Goal: Task Accomplishment & Management: Complete application form

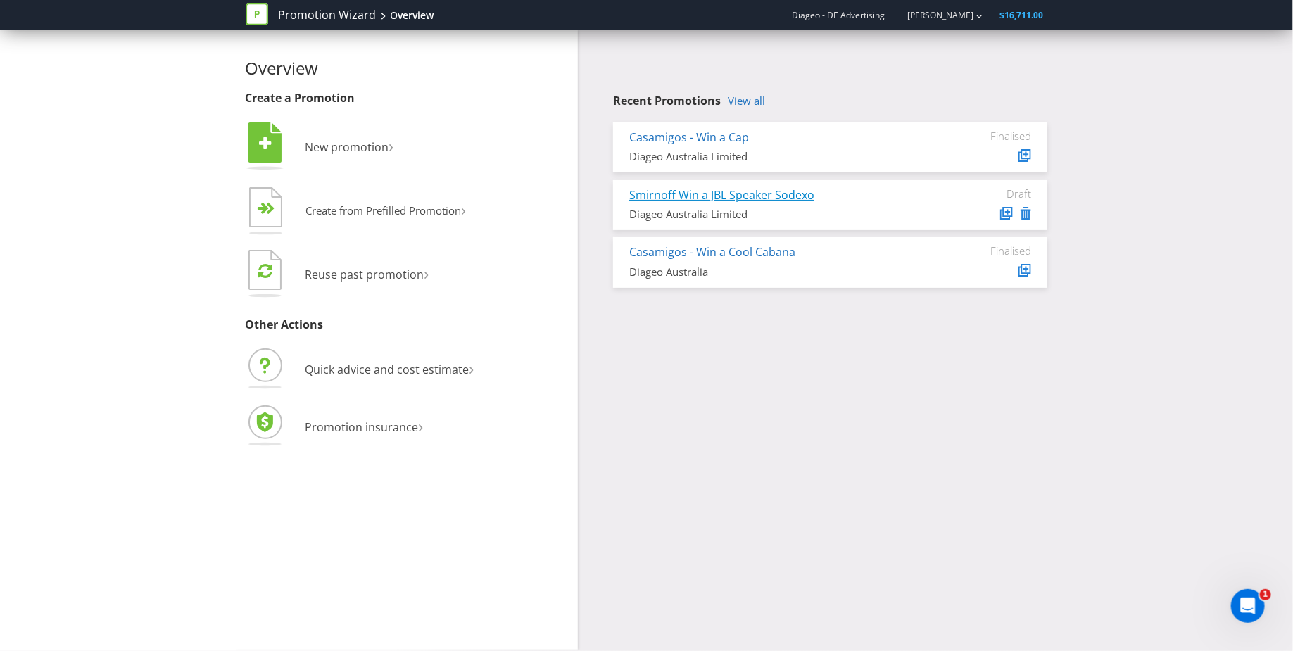
click at [741, 196] on link "Smirnoff Win a JBL Speaker Sodexo" at bounding box center [721, 194] width 185 height 15
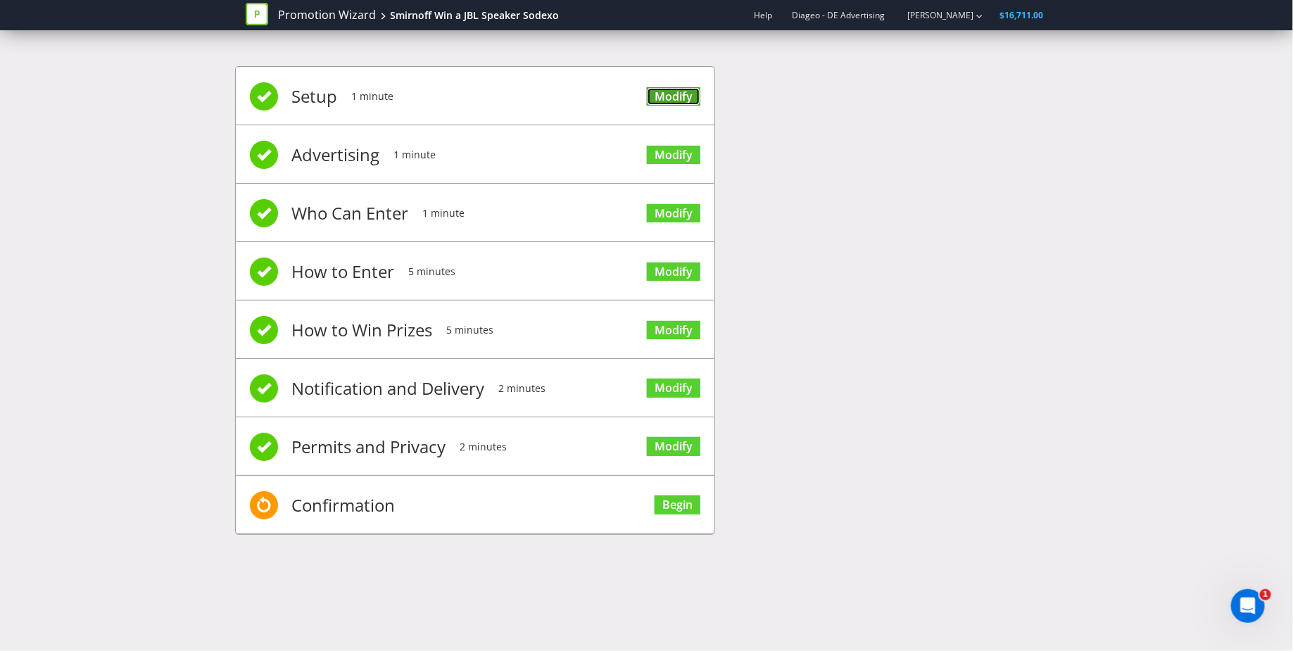
click at [683, 97] on link "Modify" at bounding box center [674, 96] width 54 height 19
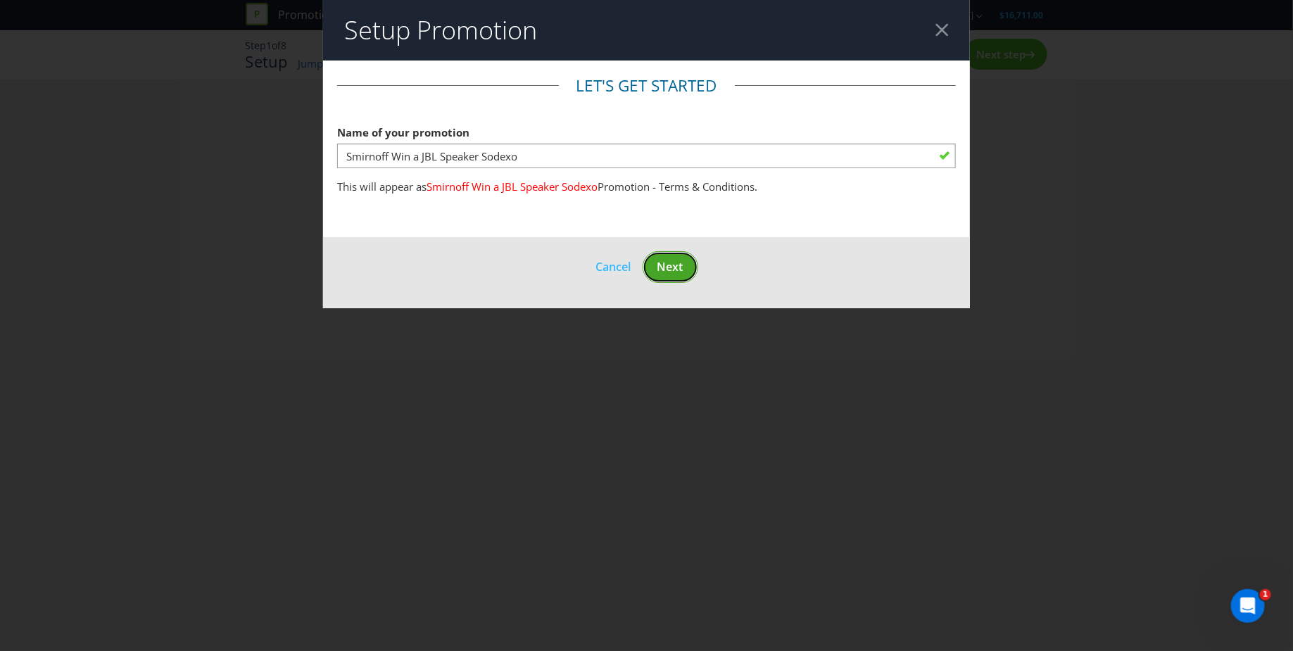
click at [677, 259] on span "Next" at bounding box center [671, 266] width 26 height 15
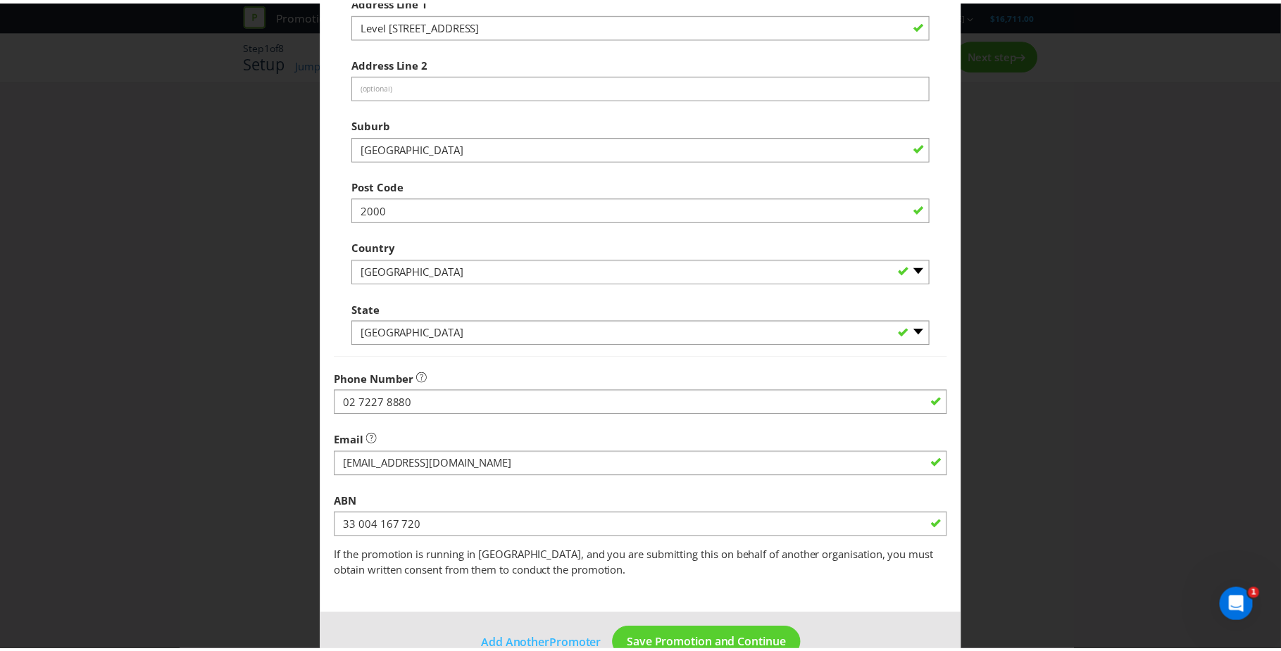
scroll to position [266, 0]
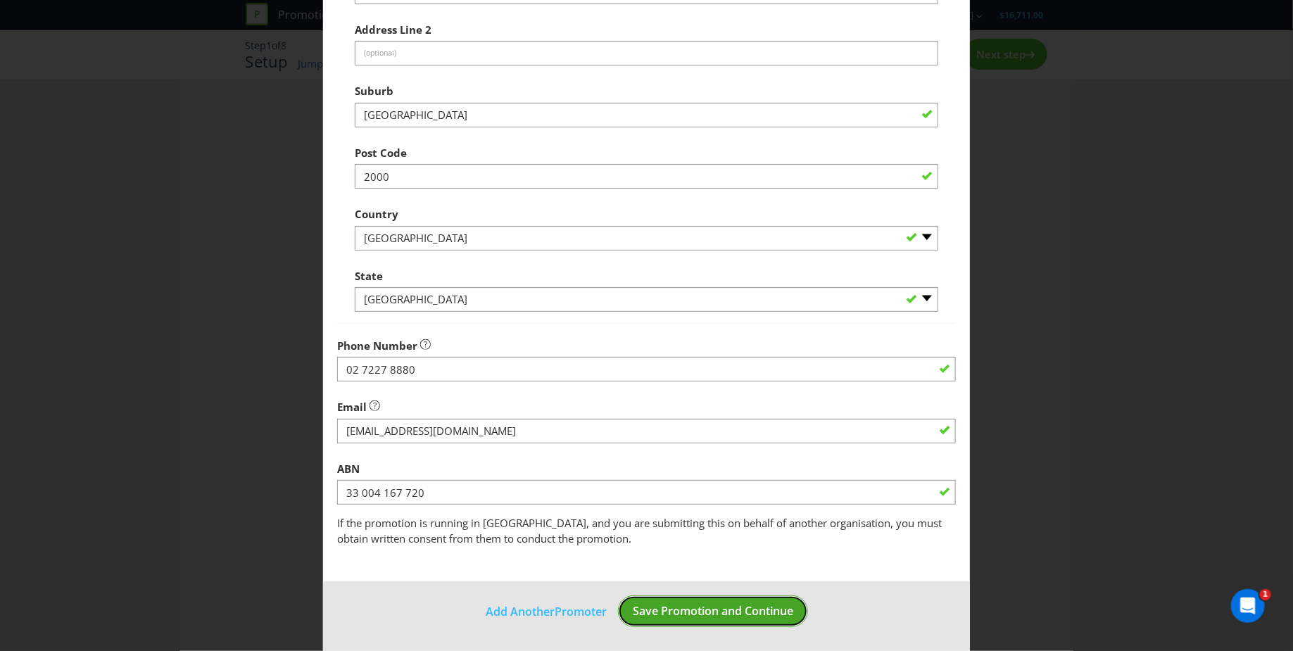
click at [700, 613] on span "Save Promotion and Continue" at bounding box center [713, 610] width 161 height 15
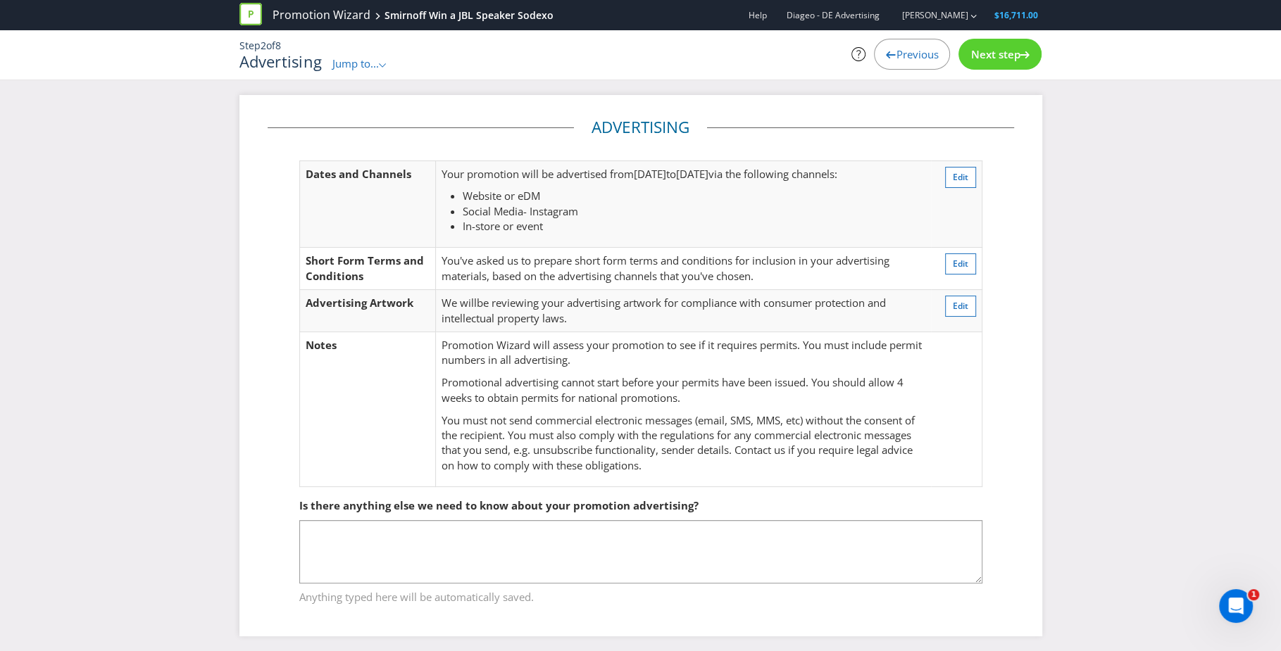
scroll to position [4, 0]
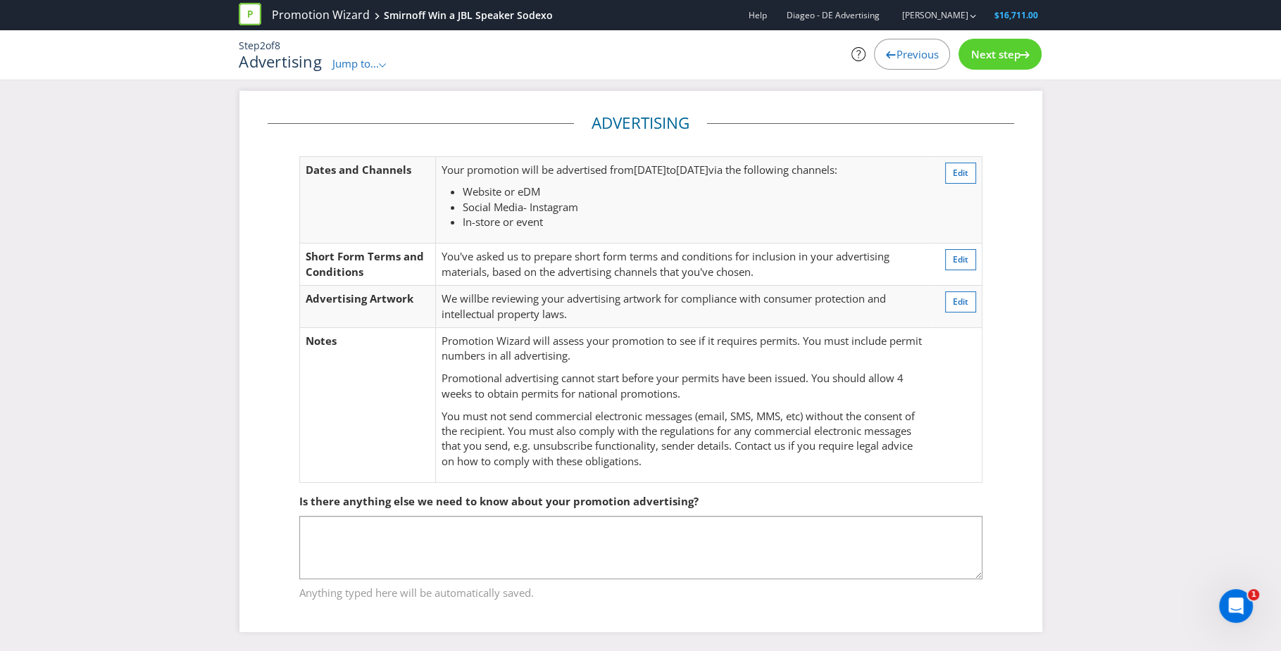
click at [1007, 53] on span "Next step" at bounding box center [994, 54] width 49 height 14
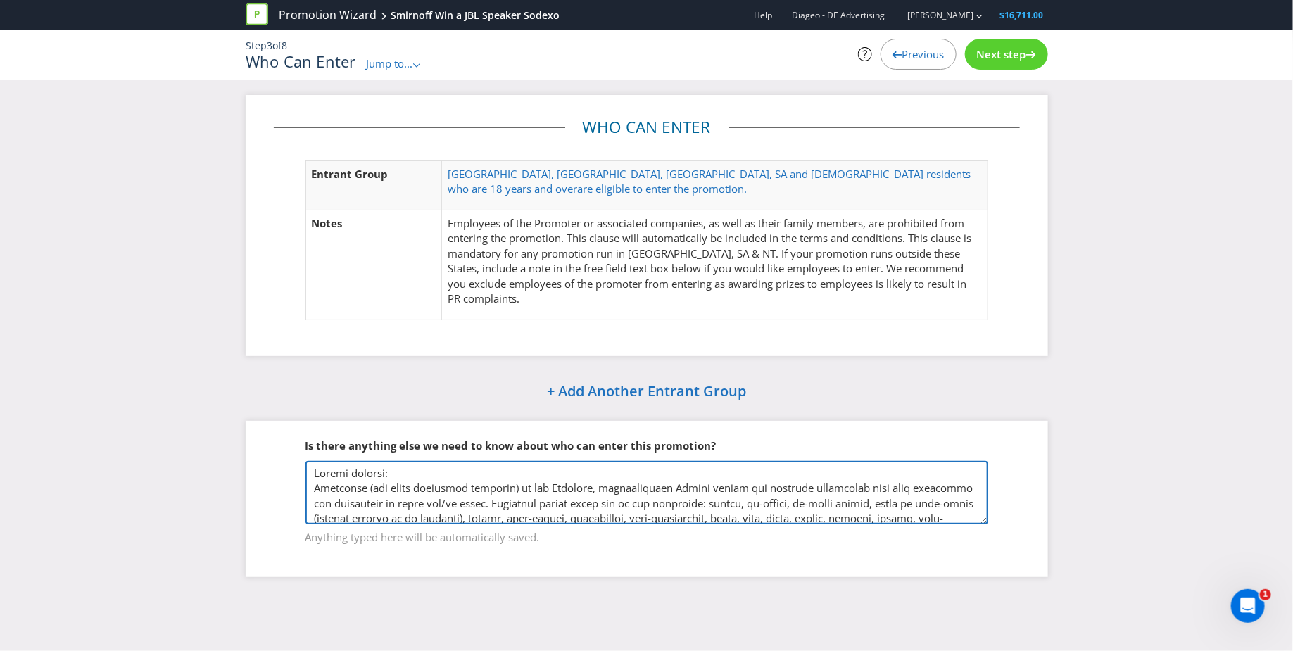
click at [900, 462] on textarea at bounding box center [647, 492] width 683 height 63
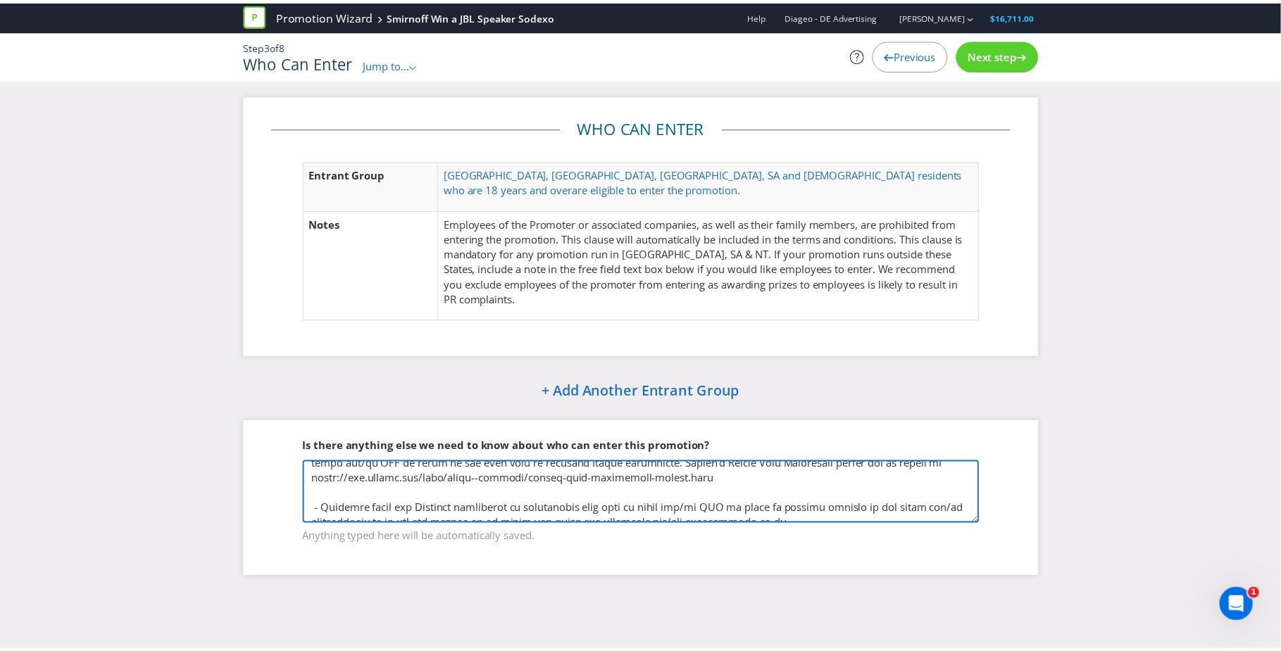
scroll to position [172, 0]
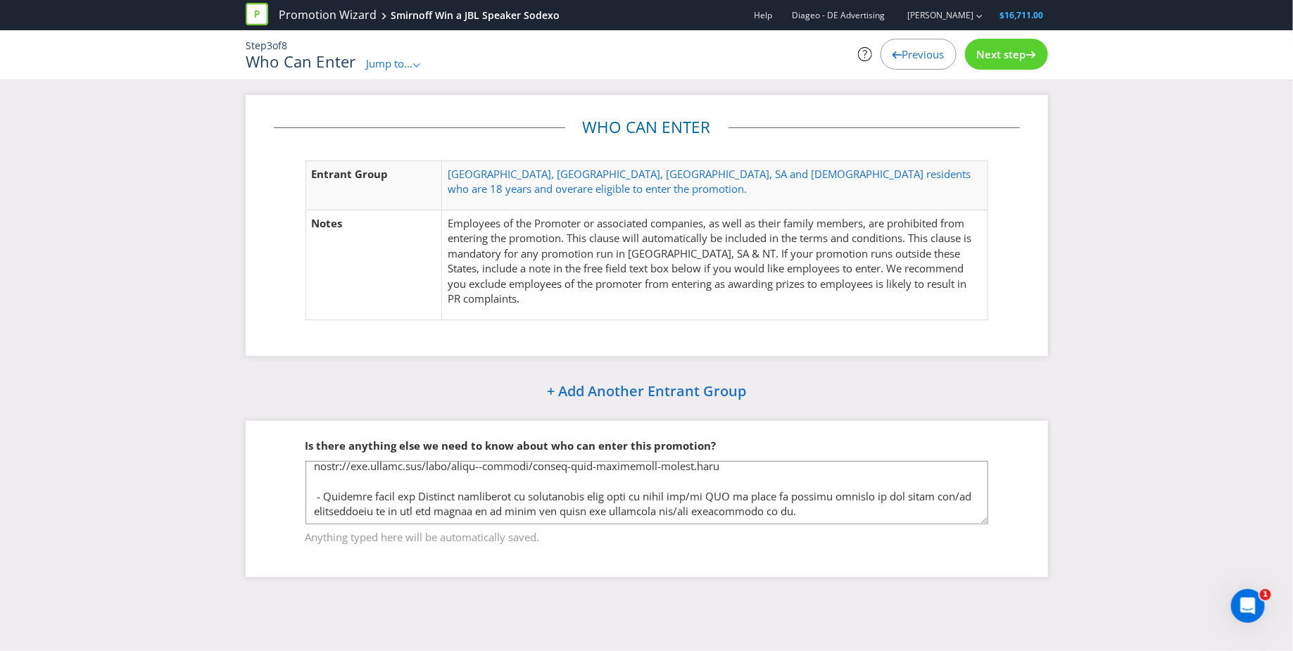
click at [1000, 54] on span "Next step" at bounding box center [1001, 54] width 49 height 14
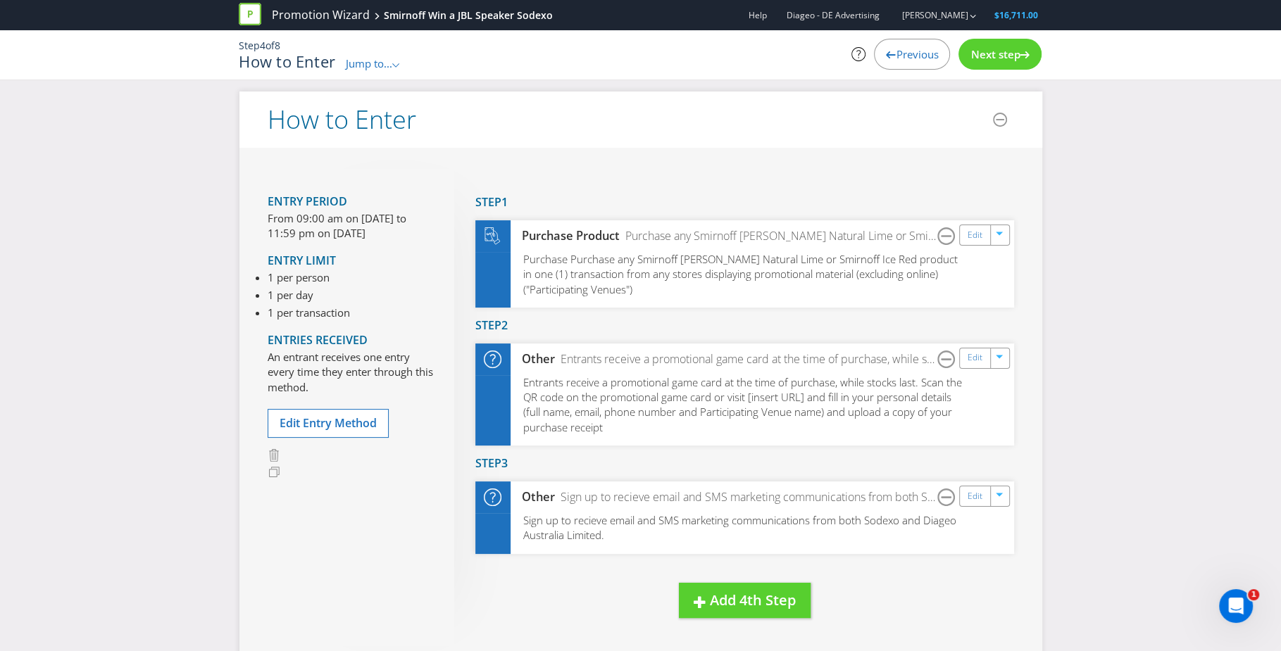
scroll to position [110, 0]
click at [987, 56] on span "Next step" at bounding box center [994, 54] width 49 height 14
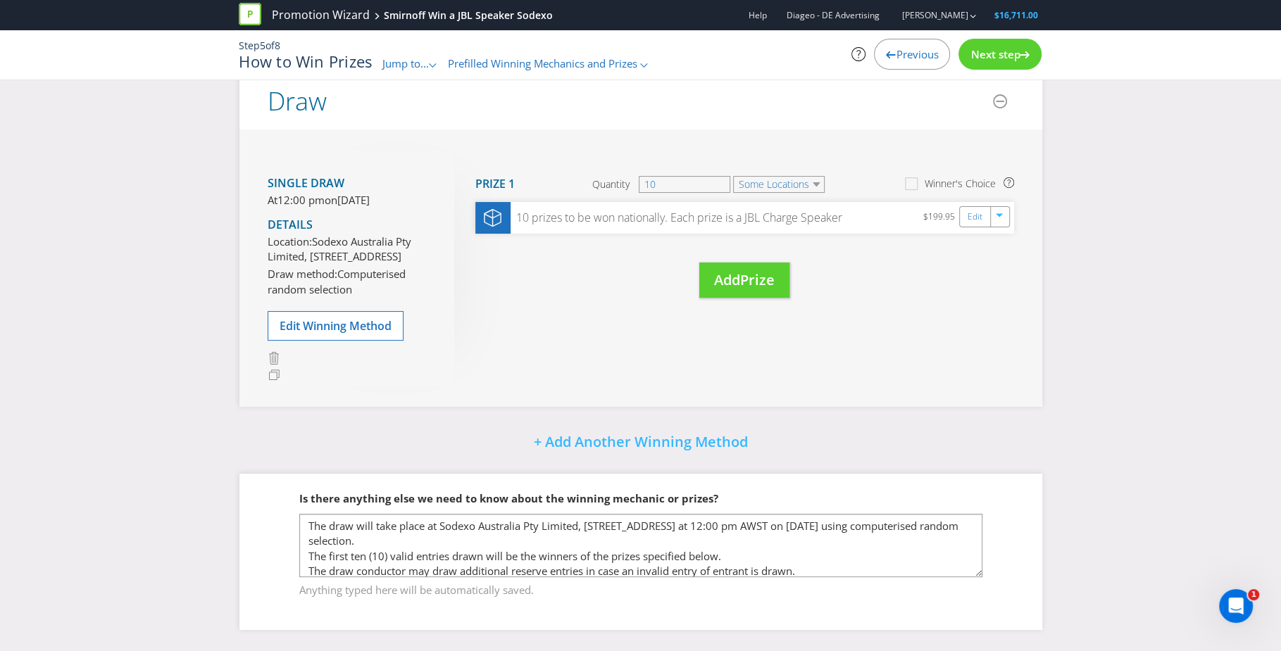
scroll to position [153, 0]
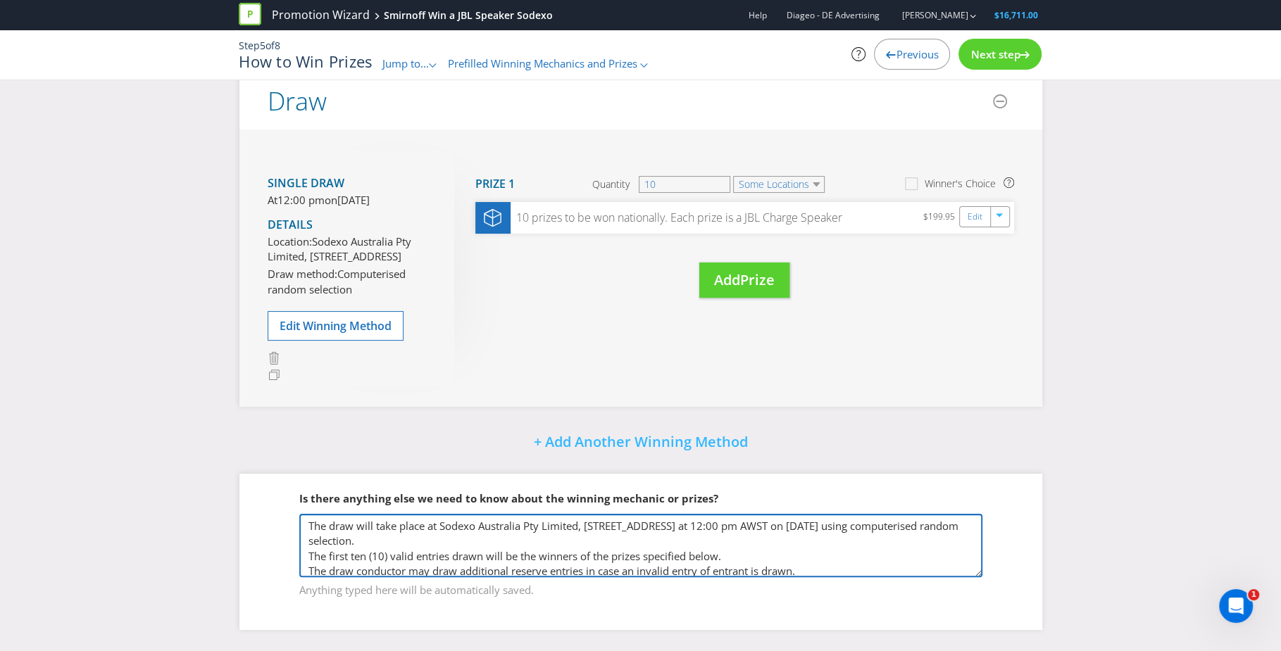
click at [703, 532] on textarea "The draw will take place at Sodexo Australia Pty Limited, [STREET_ADDRESS] at 1…" at bounding box center [640, 545] width 683 height 63
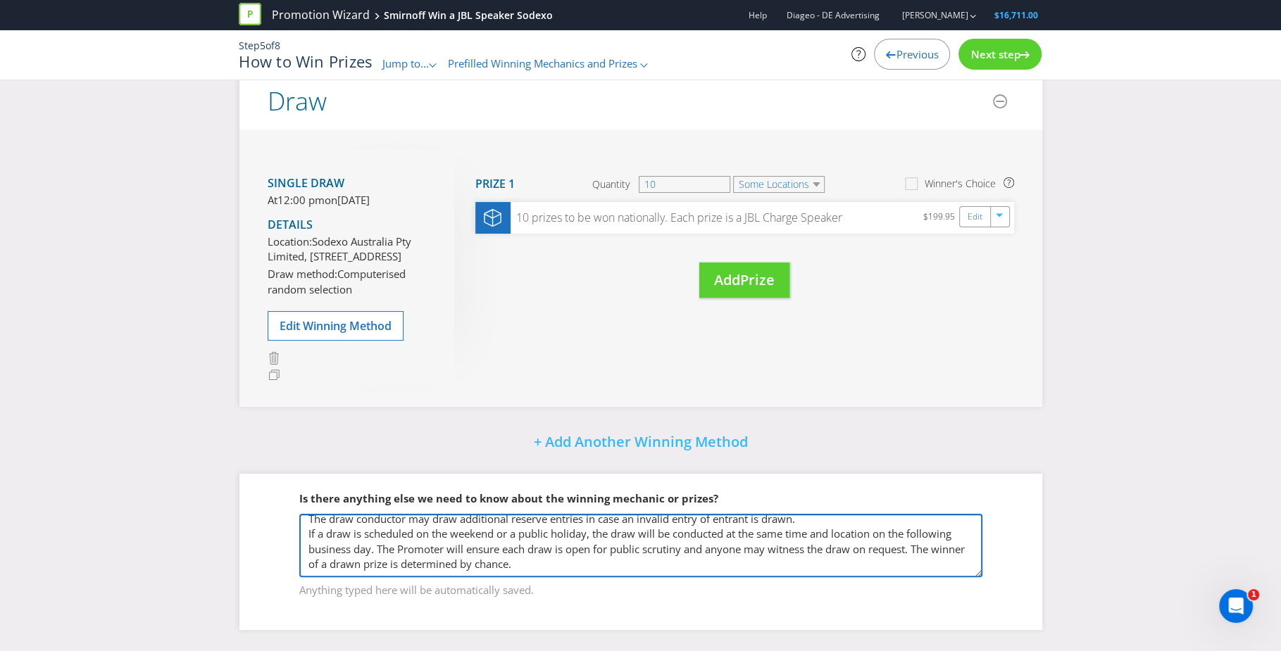
scroll to position [66, 0]
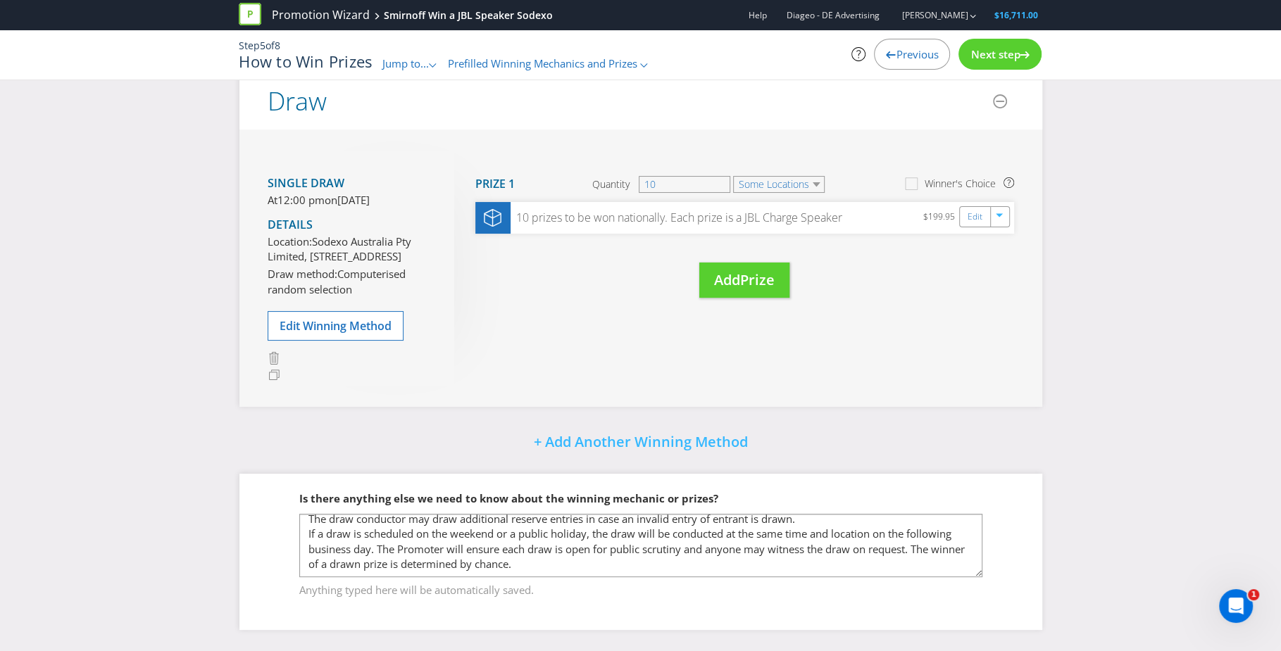
click at [995, 55] on span "Next step" at bounding box center [994, 54] width 49 height 14
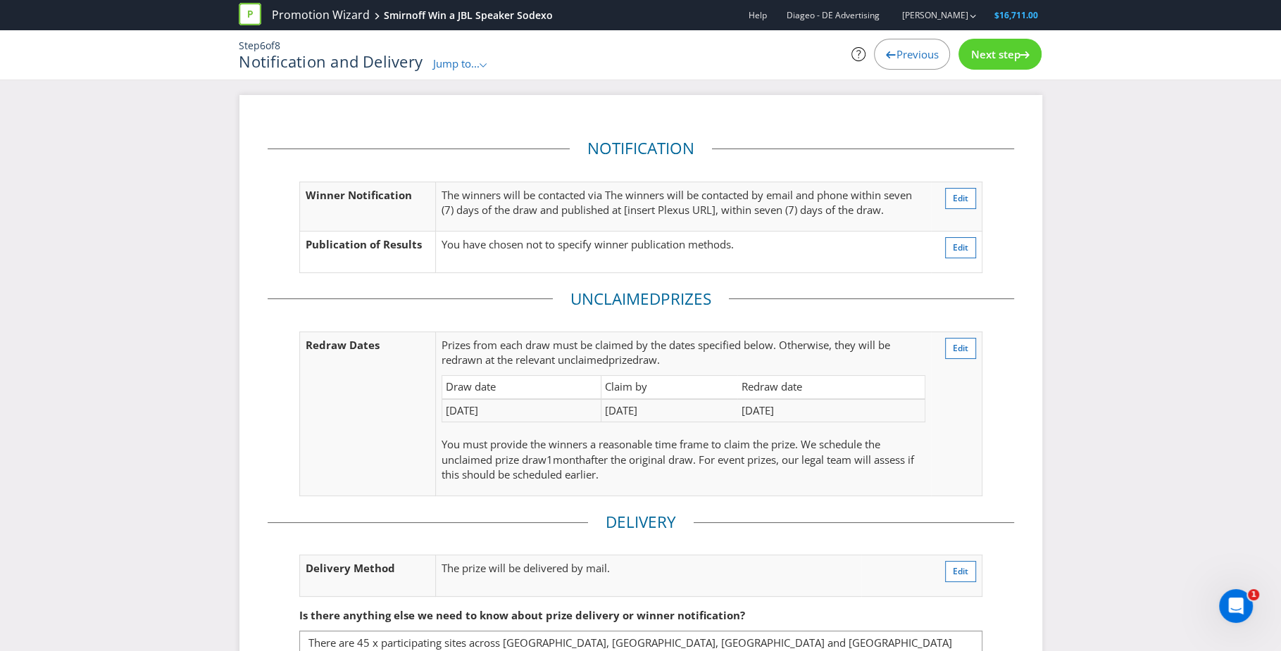
scroll to position [112, 0]
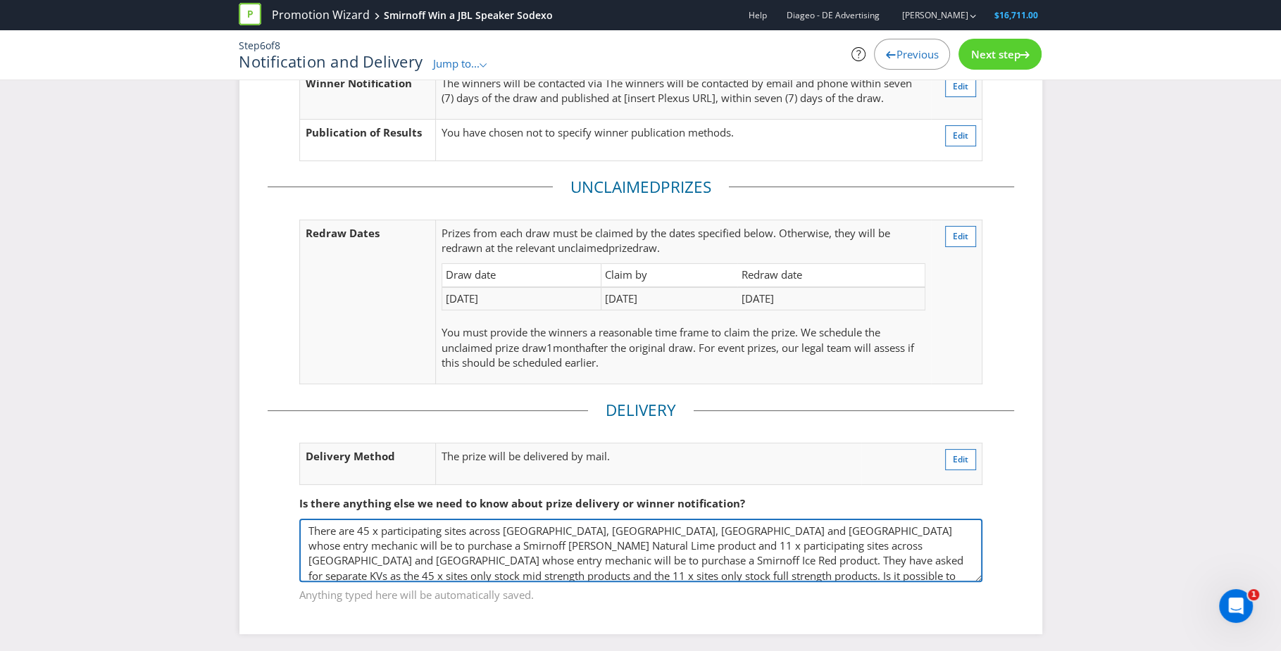
click at [603, 532] on textarea "There are 45 x participating sites across [GEOGRAPHIC_DATA], [GEOGRAPHIC_DATA],…" at bounding box center [640, 550] width 683 height 63
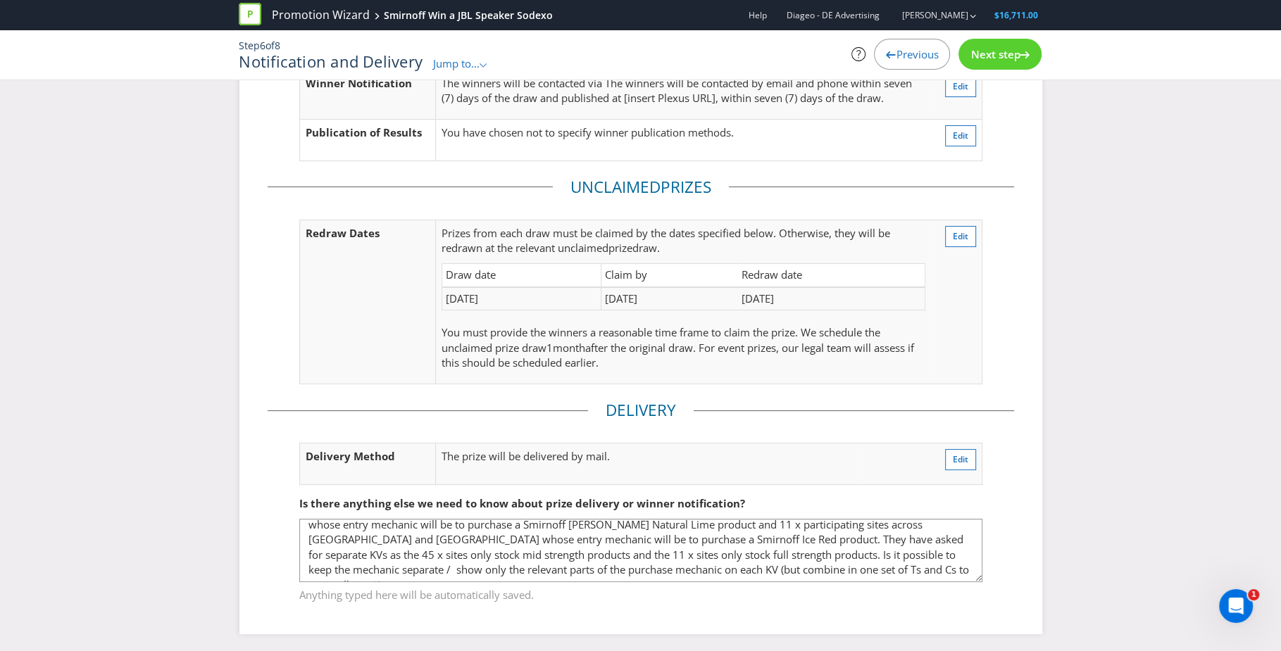
click at [996, 48] on span "Next step" at bounding box center [994, 54] width 49 height 14
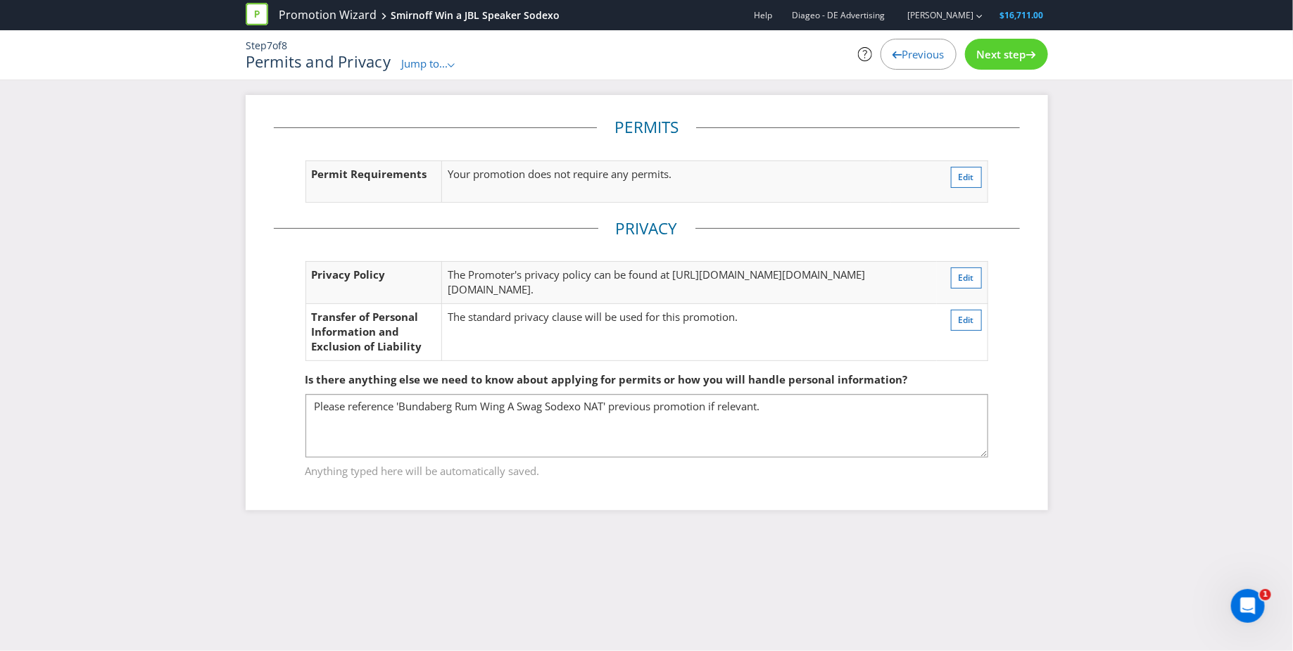
click at [1002, 54] on span "Next step" at bounding box center [1001, 54] width 49 height 14
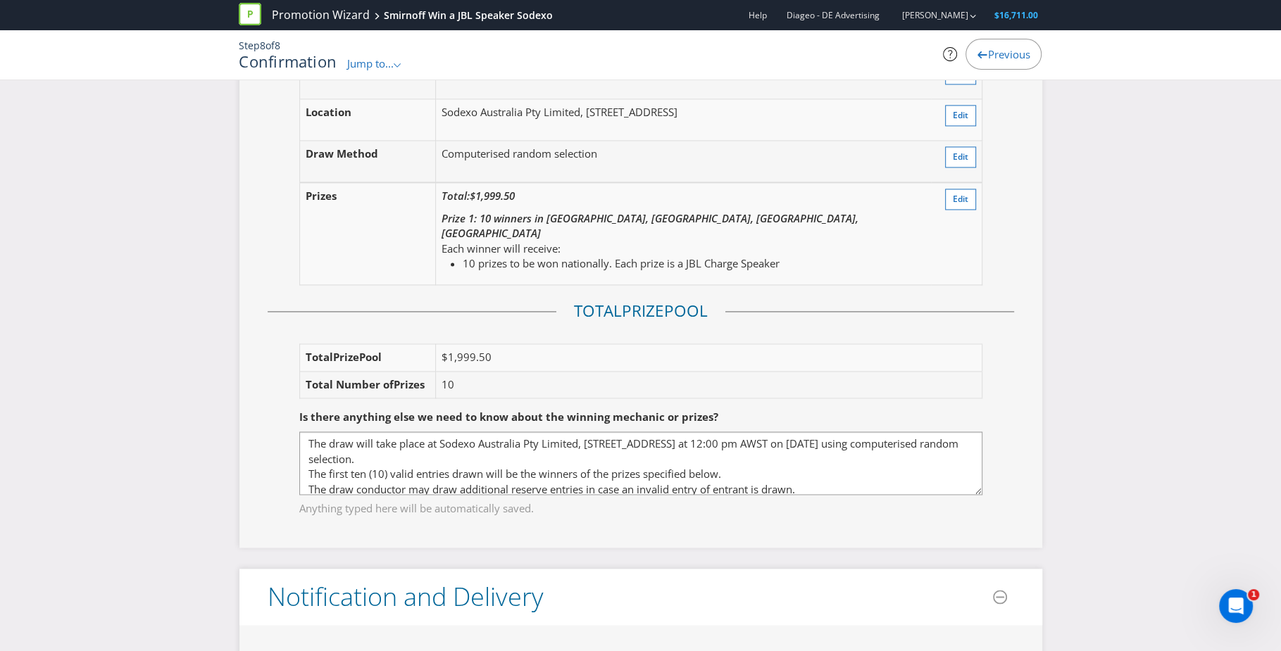
scroll to position [1931, 0]
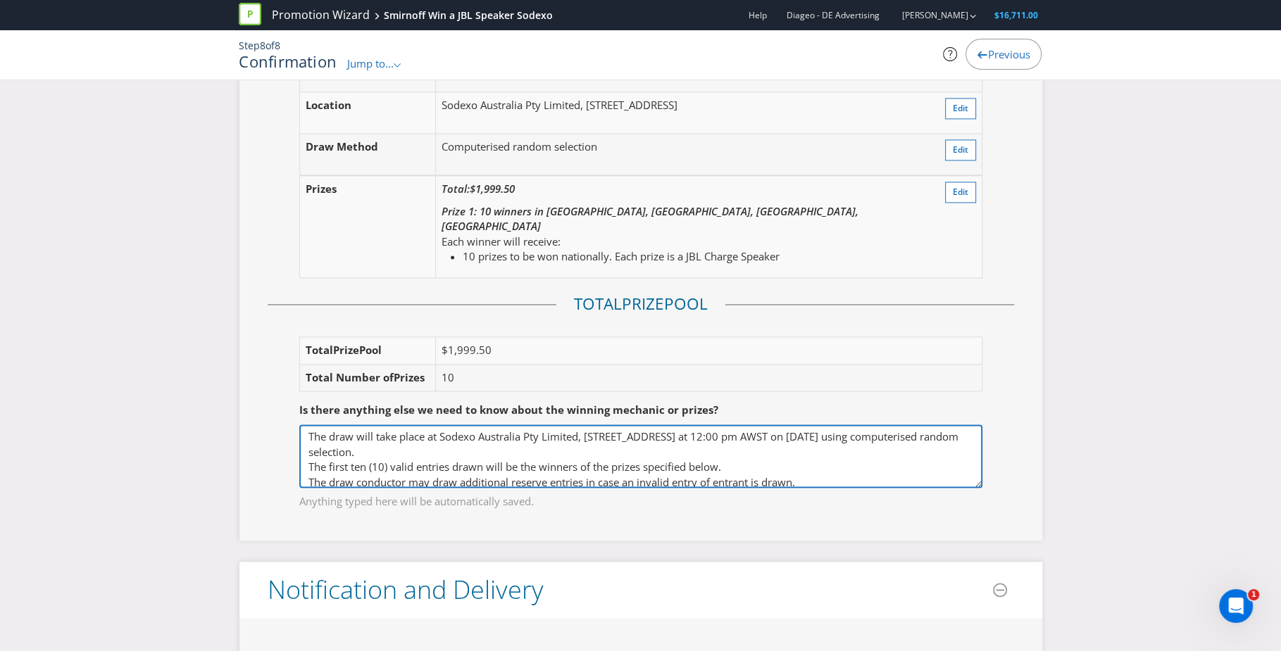
click at [782, 434] on textarea "The draw will take place at Sodexo Australia Pty Limited, [STREET_ADDRESS] at 1…" at bounding box center [640, 456] width 683 height 63
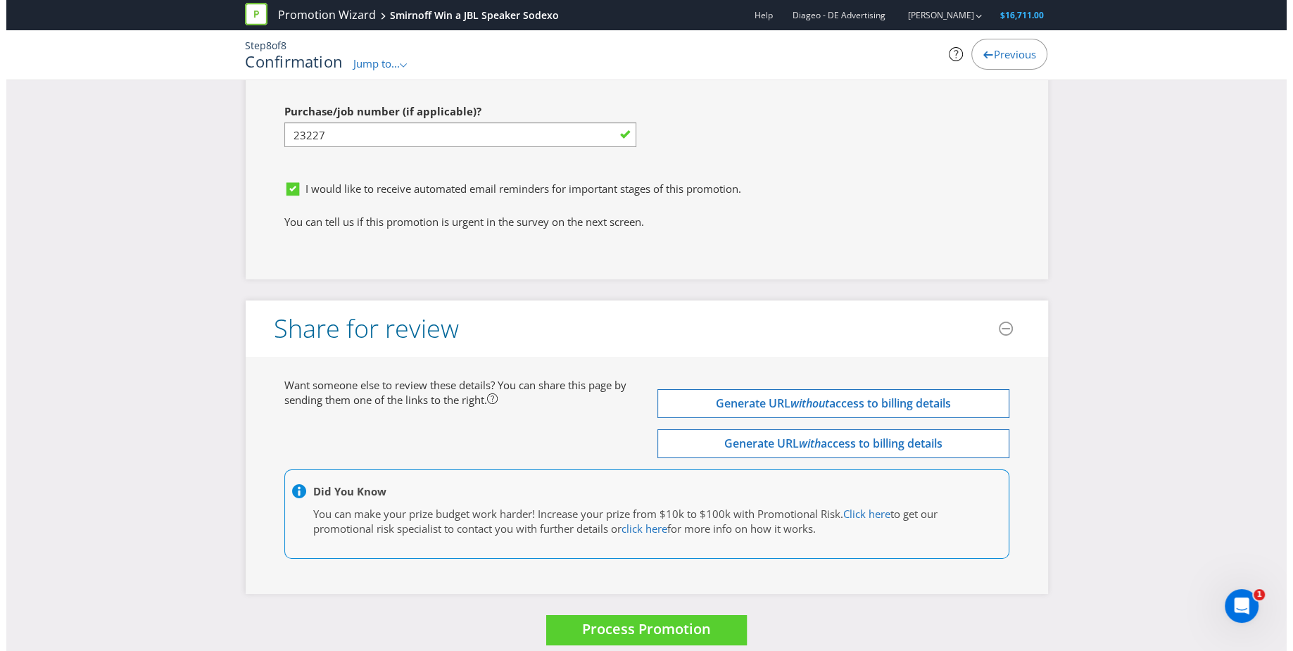
scroll to position [4729, 0]
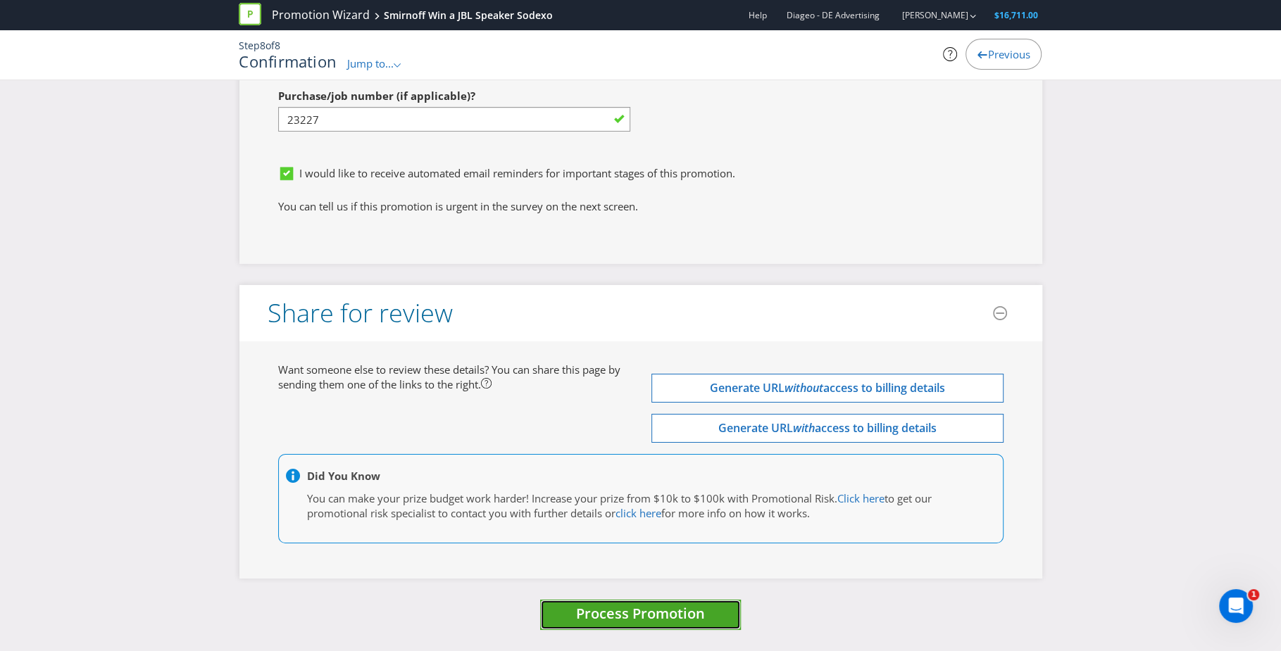
click at [608, 623] on span "Process Promotion" at bounding box center [640, 613] width 129 height 19
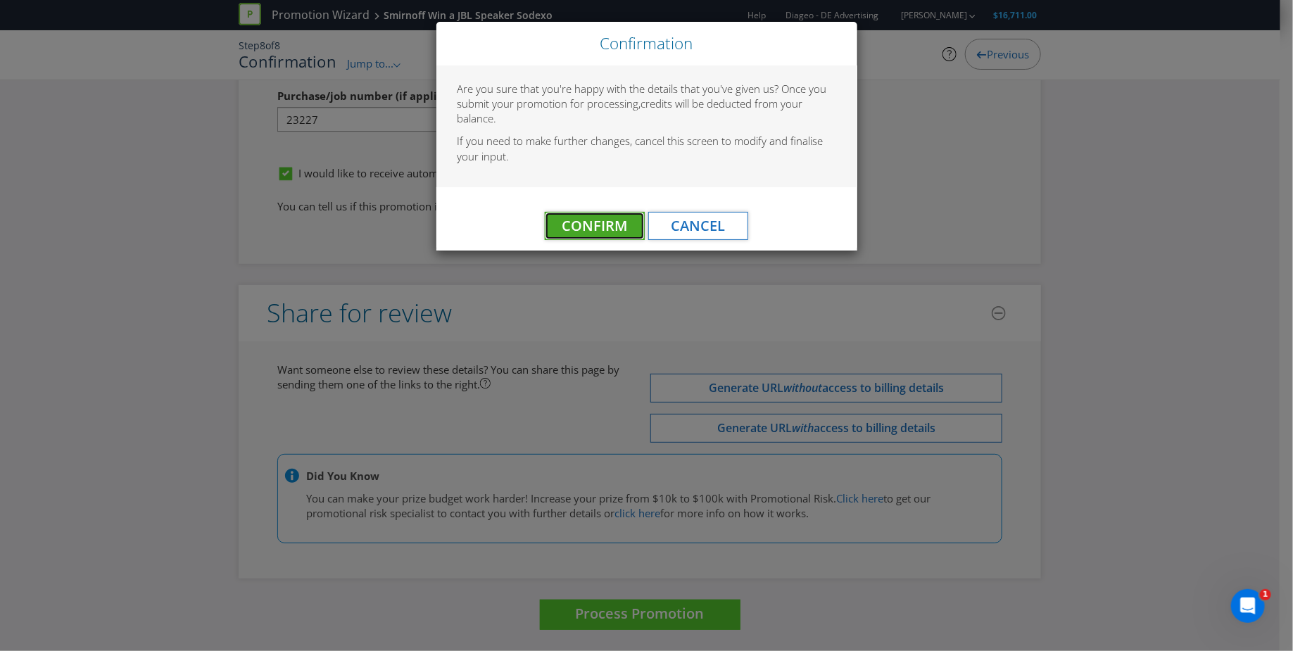
click at [591, 228] on span "Confirm" at bounding box center [594, 225] width 65 height 19
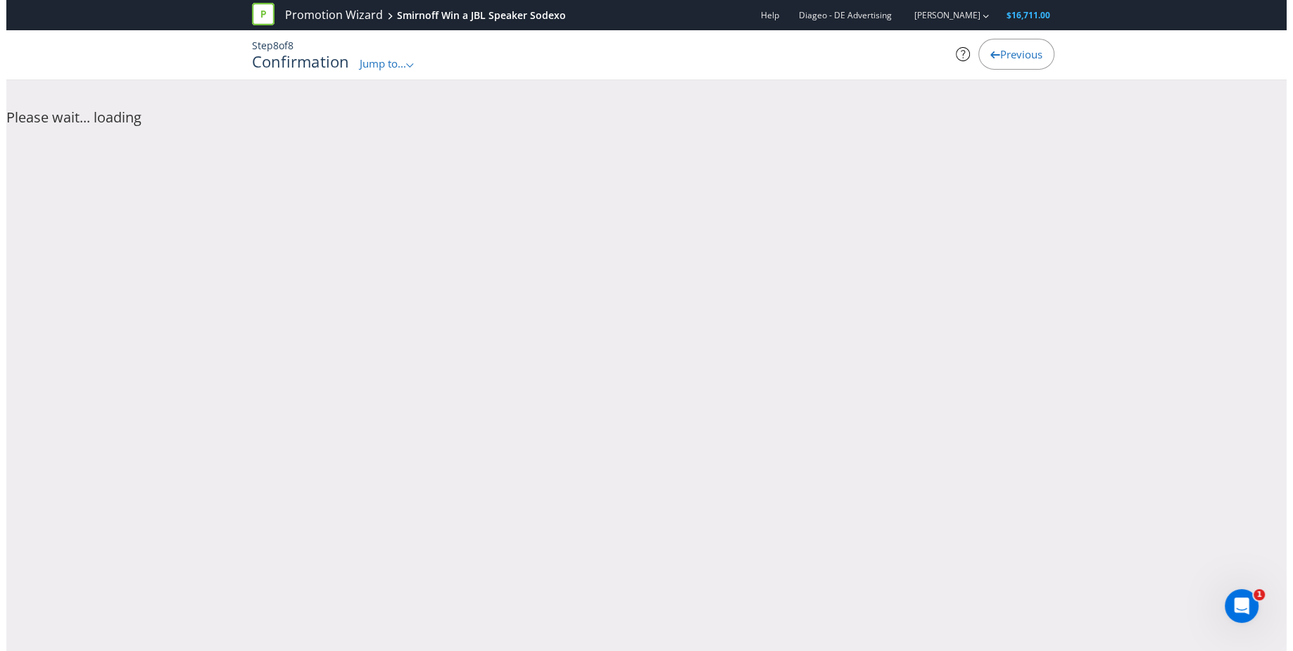
scroll to position [0, 0]
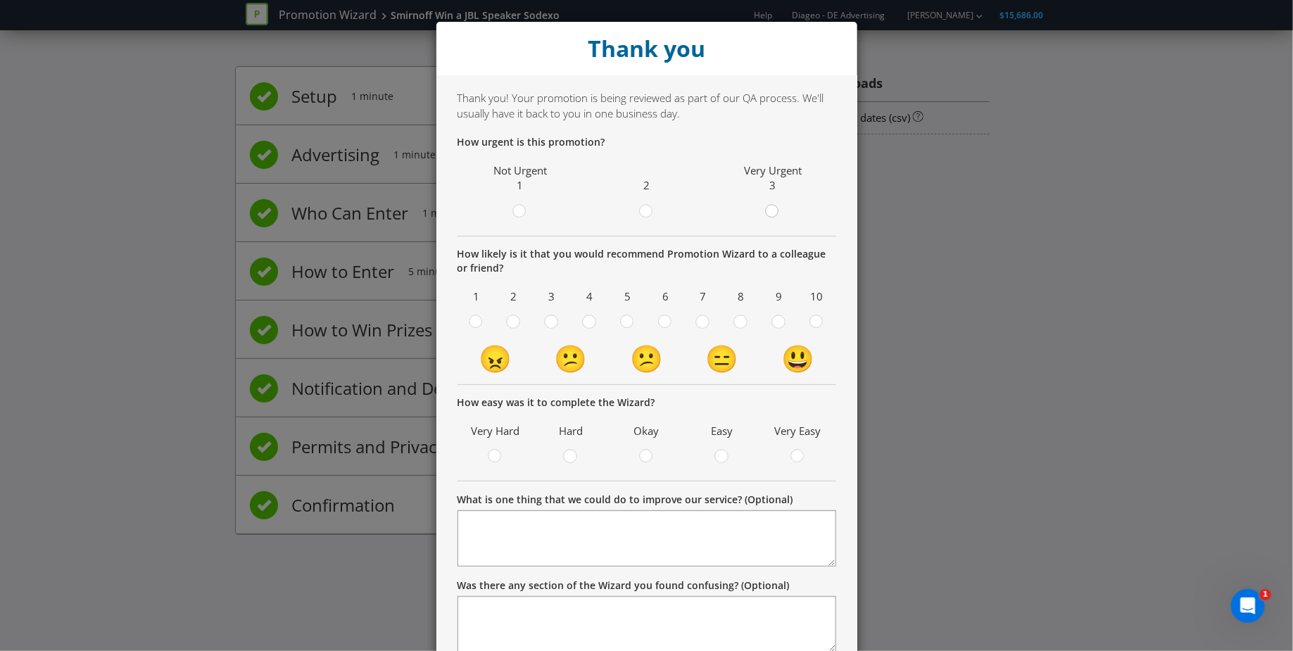
click at [769, 213] on circle at bounding box center [772, 211] width 13 height 13
click at [0, 0] on input "radio" at bounding box center [0, 0] width 0 height 0
click at [816, 321] on circle at bounding box center [816, 321] width 13 height 13
click at [0, 0] on input "radio" at bounding box center [0, 0] width 0 height 0
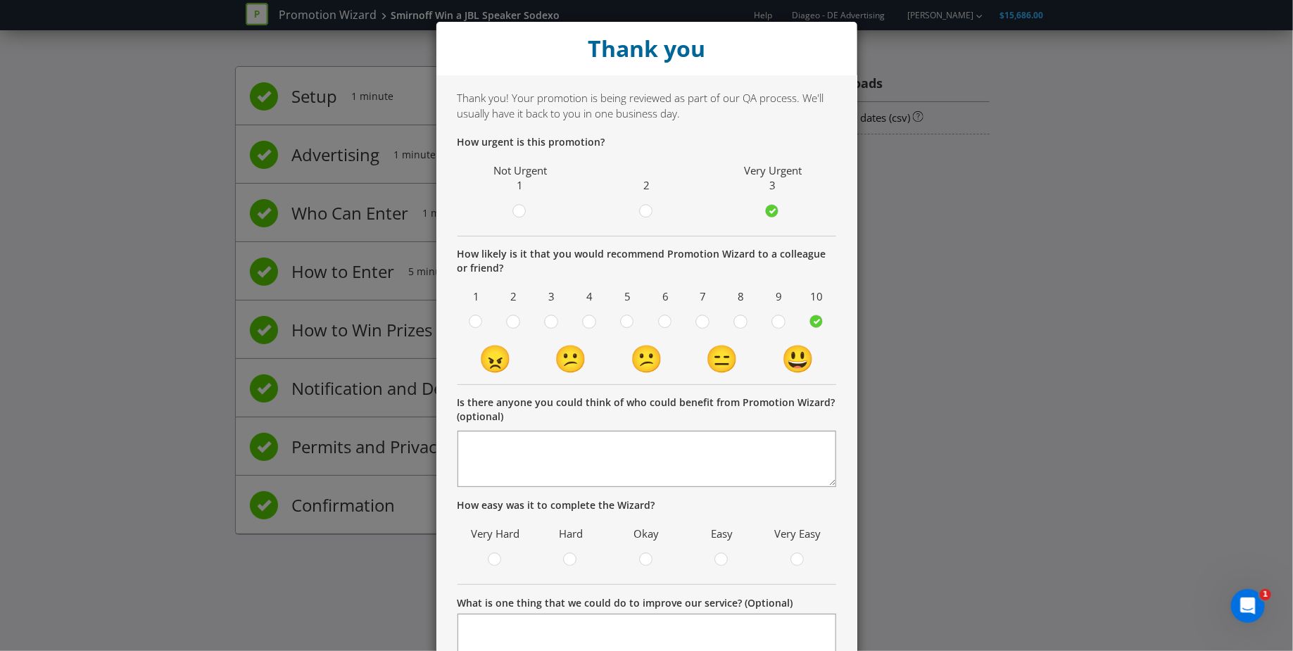
scroll to position [203, 0]
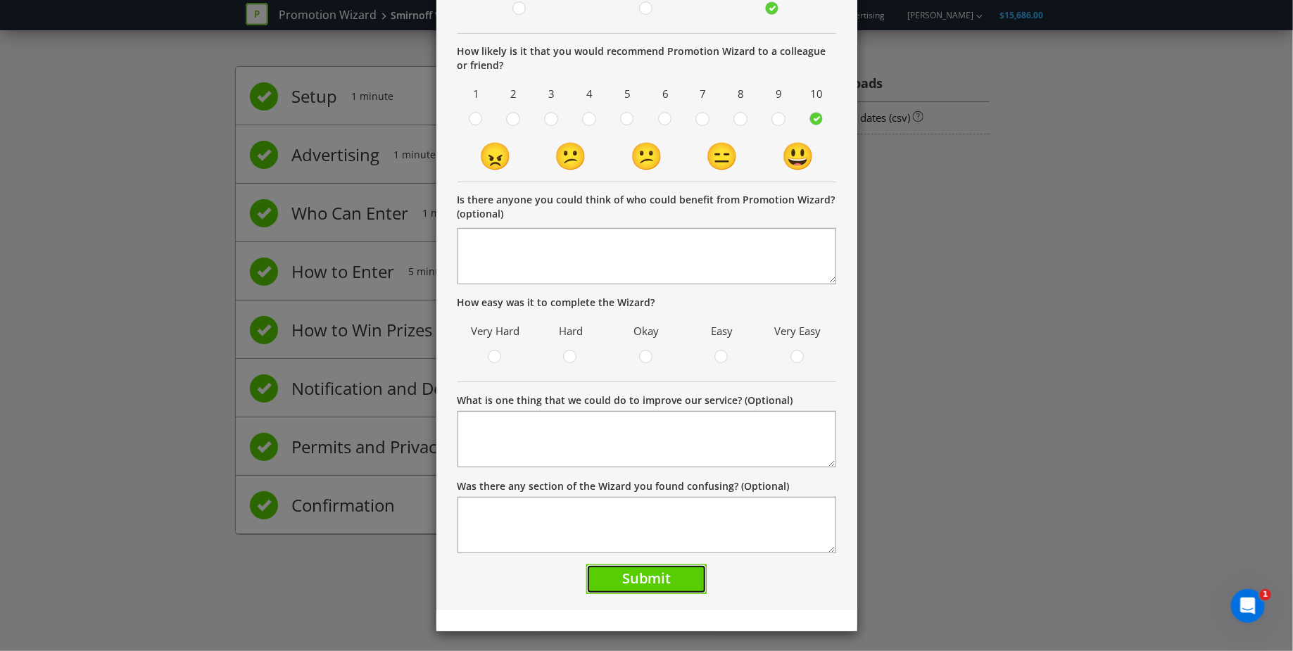
click at [658, 582] on span "Submit" at bounding box center [646, 578] width 49 height 19
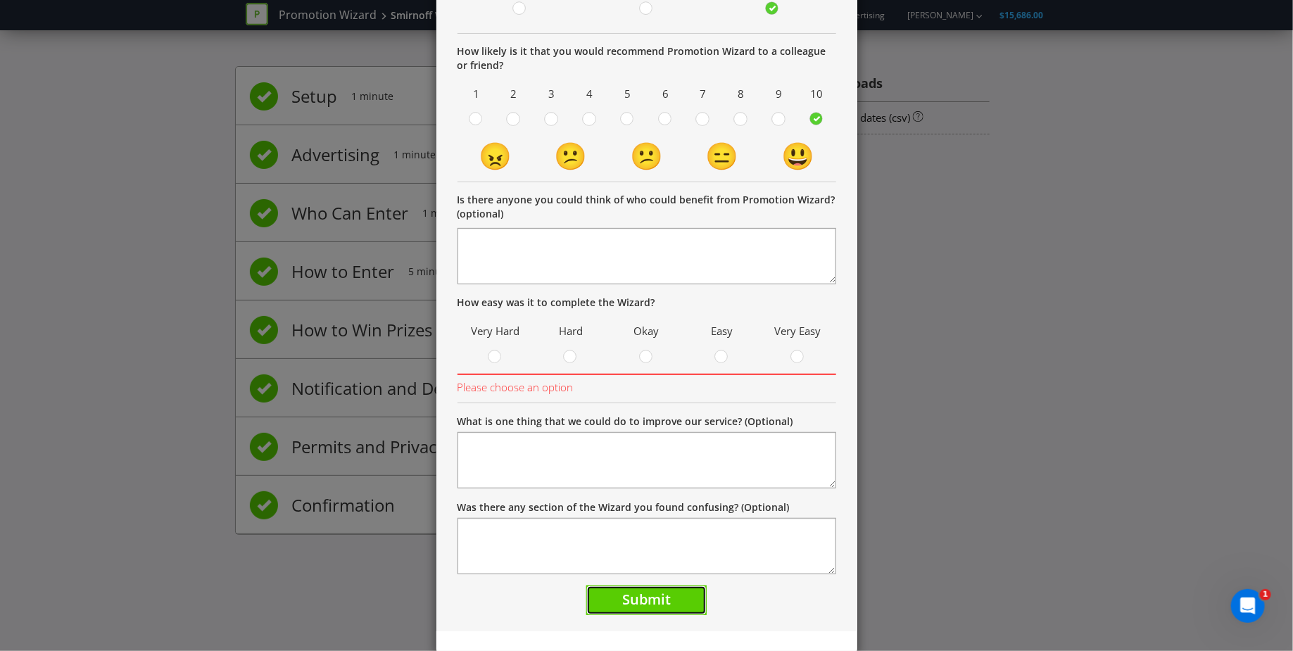
scroll to position [134, 0]
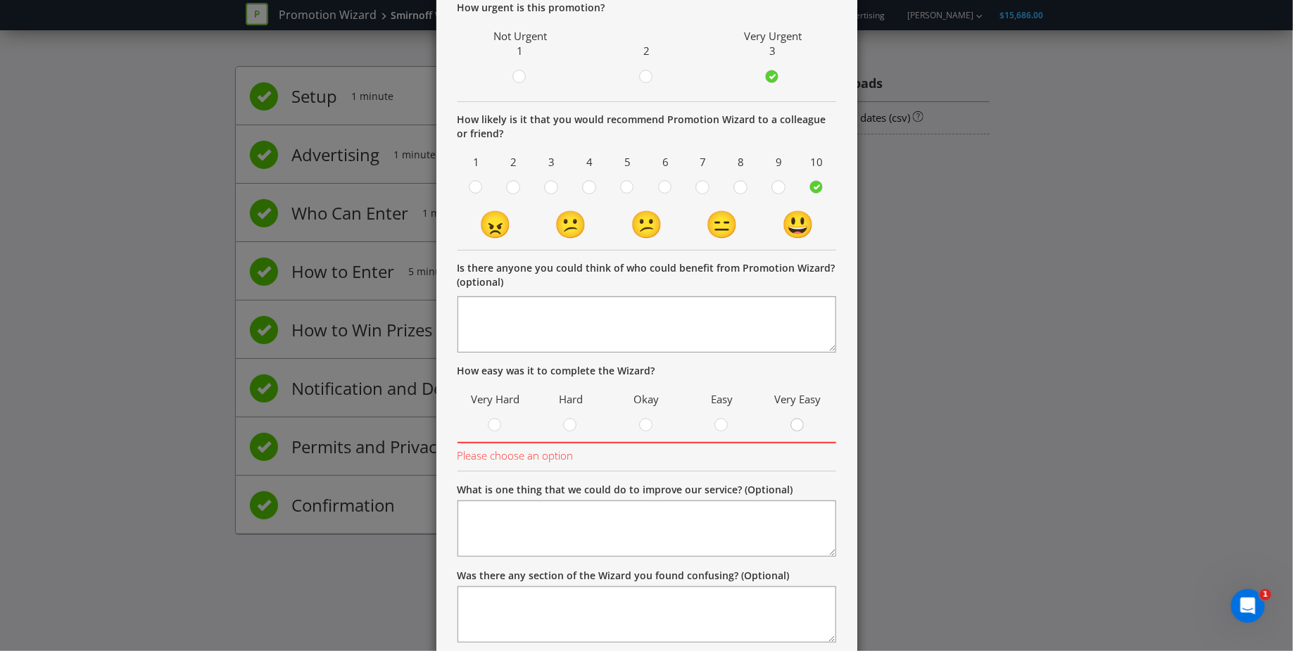
click at [793, 425] on circle at bounding box center [797, 425] width 13 height 13
click at [0, 0] on input "radio" at bounding box center [0, 0] width 0 height 0
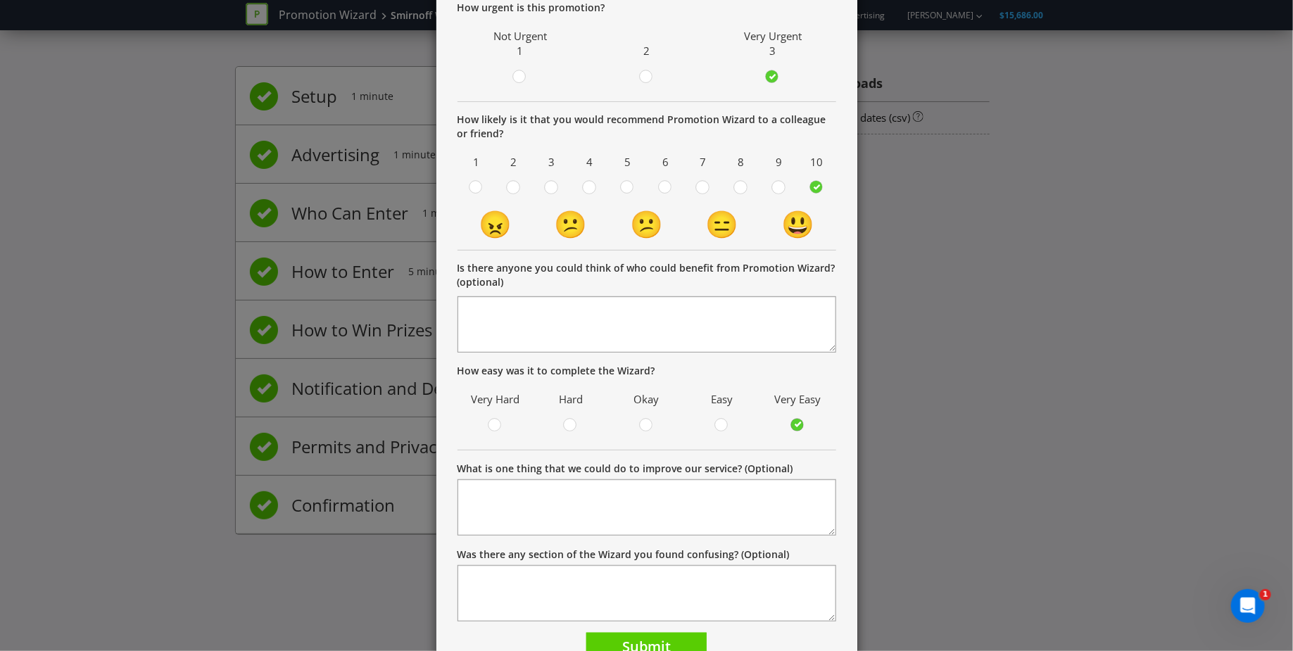
scroll to position [203, 0]
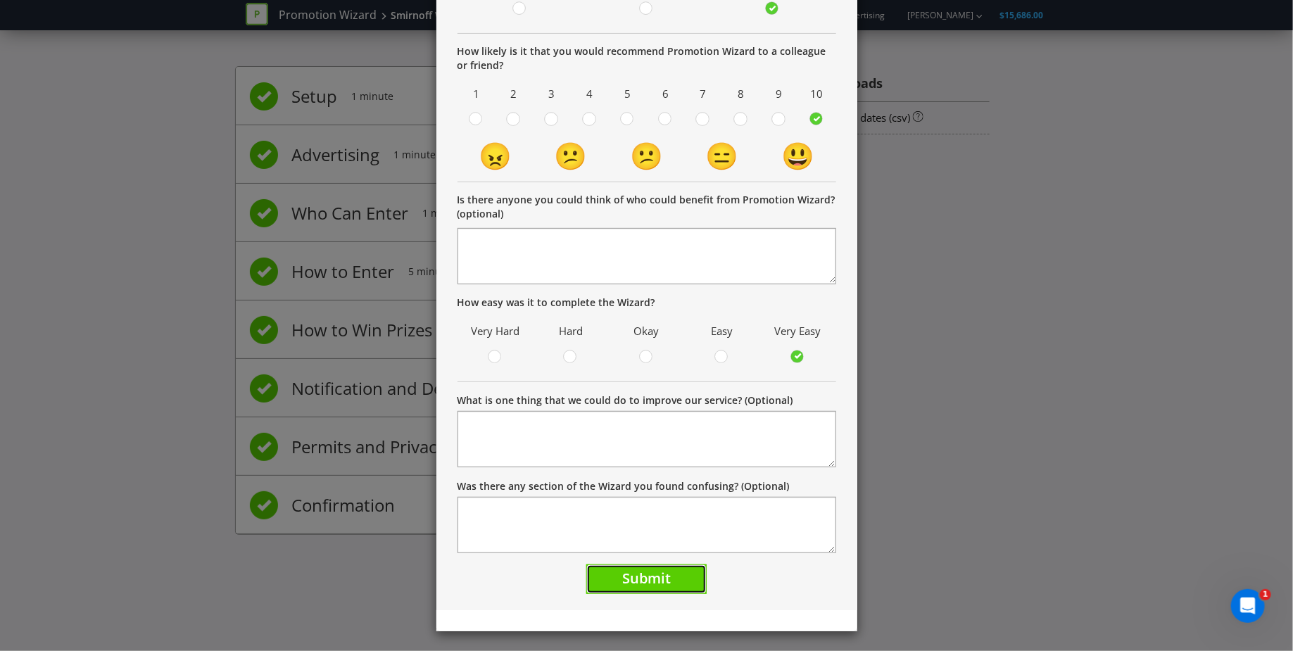
click at [636, 585] on span "Submit" at bounding box center [646, 578] width 49 height 19
